Goal: Use online tool/utility: Utilize a website feature to perform a specific function

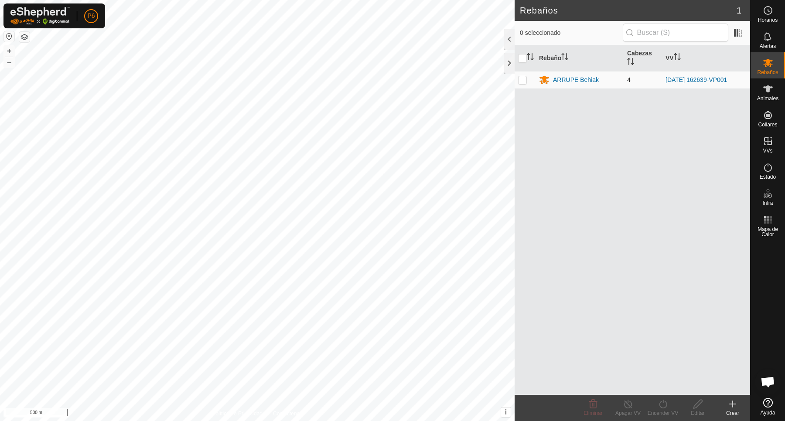
click at [521, 82] on p-checkbox at bounding box center [522, 79] width 9 height 7
checkbox input "true"
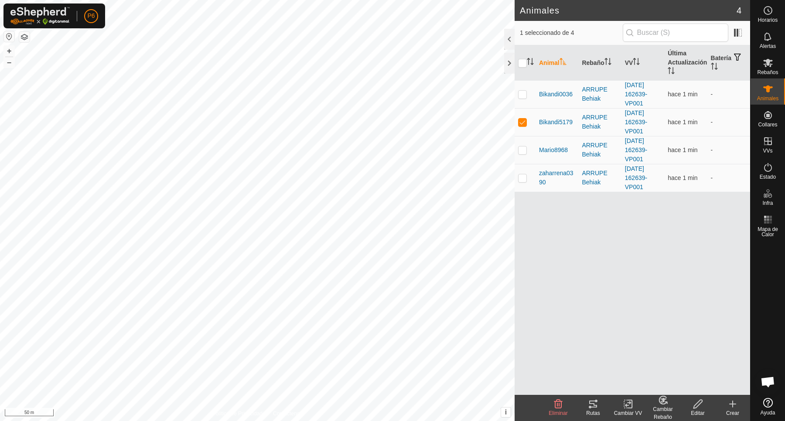
click at [596, 409] on div "Rutas" at bounding box center [593, 413] width 35 height 8
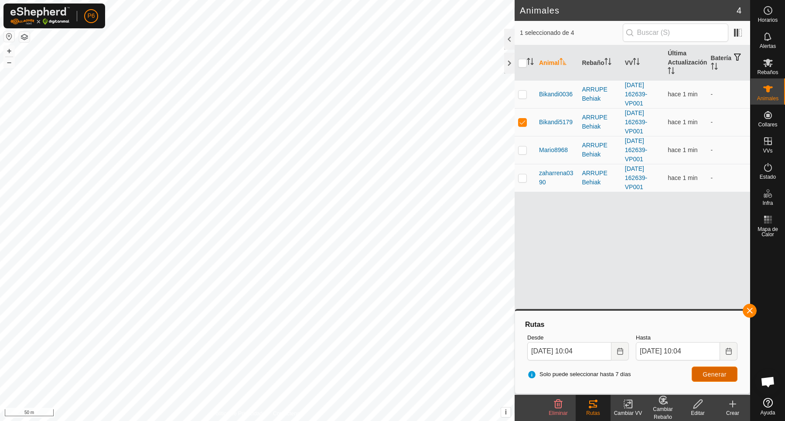
click at [708, 378] on button "Generar" at bounding box center [714, 374] width 46 height 15
click at [522, 121] on p-checkbox at bounding box center [522, 122] width 9 height 7
checkbox input "false"
click at [524, 150] on p-checkbox at bounding box center [522, 149] width 9 height 7
checkbox input "true"
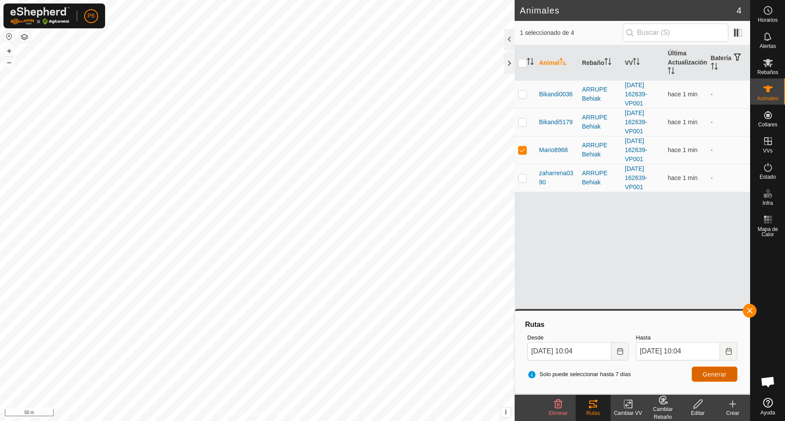
click at [715, 378] on button "Generar" at bounding box center [714, 374] width 46 height 15
